Goal: Navigation & Orientation: Find specific page/section

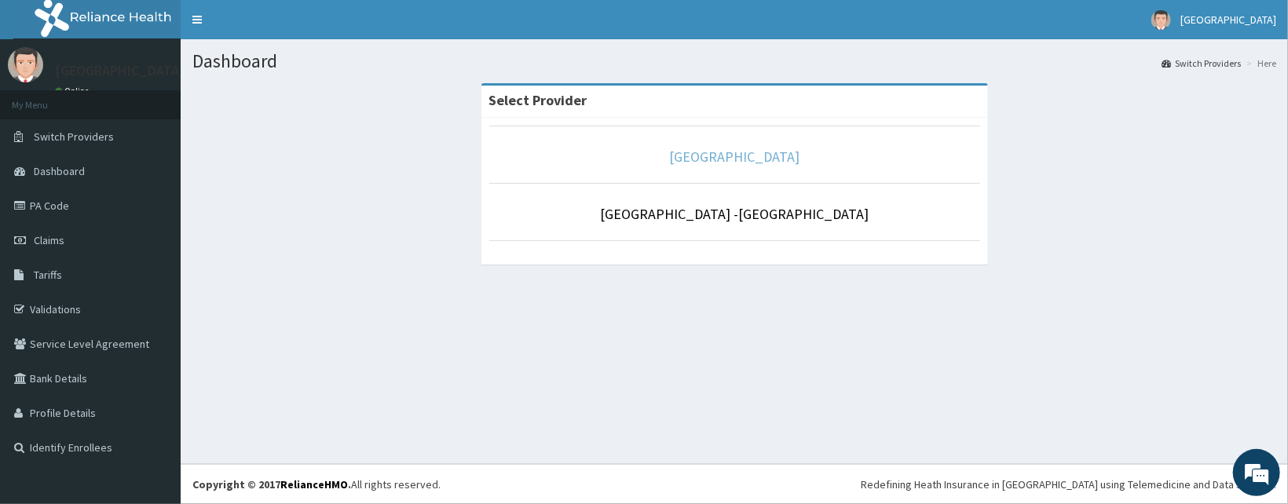
click at [729, 157] on link "[GEOGRAPHIC_DATA]" at bounding box center [734, 157] width 130 height 18
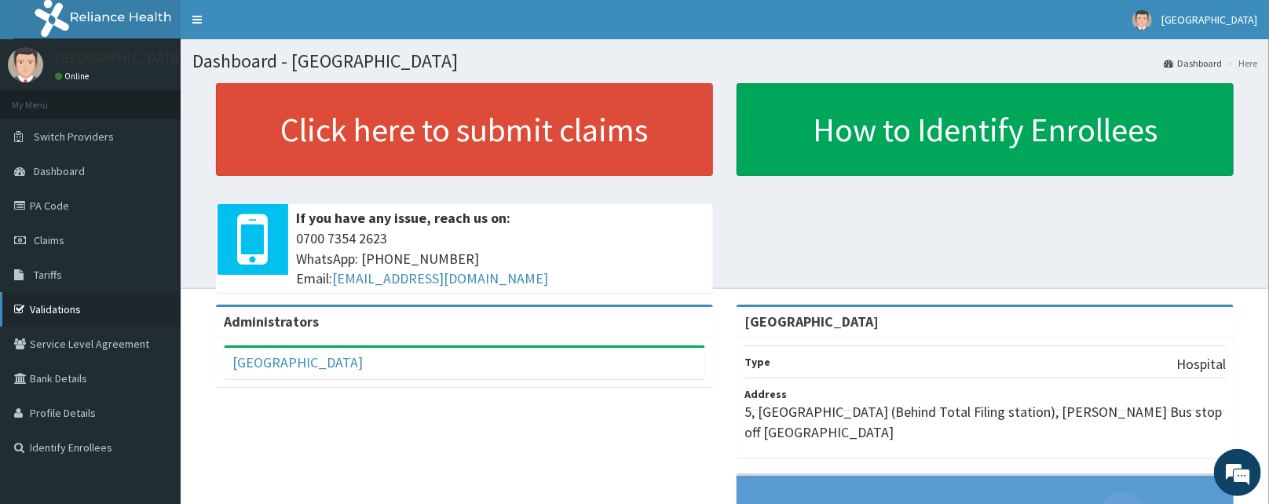
click at [59, 297] on link "Validations" at bounding box center [90, 309] width 181 height 35
